Goal: Transaction & Acquisition: Obtain resource

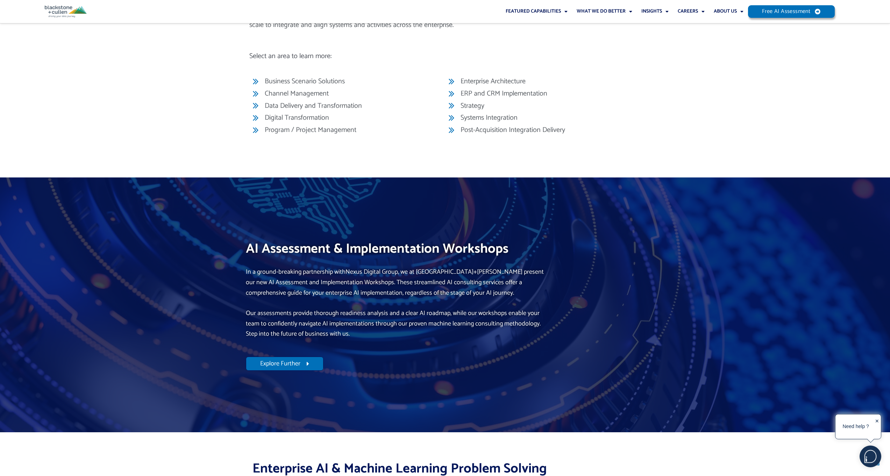
scroll to position [2705, 0]
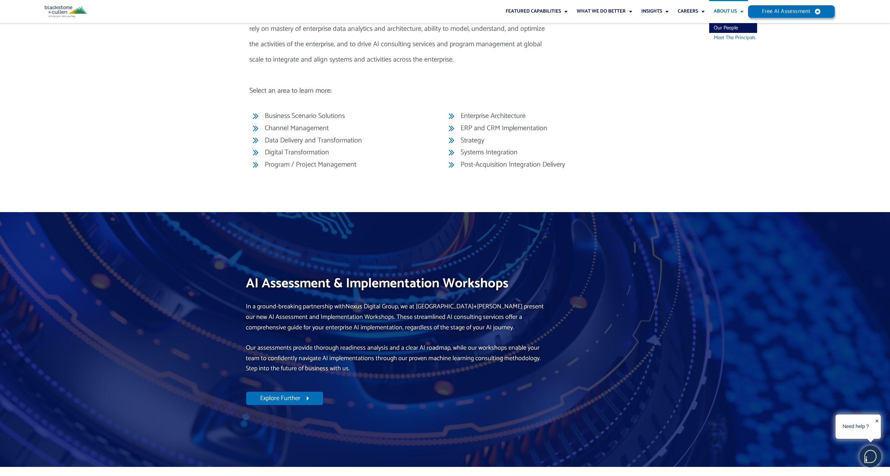
click at [725, 36] on link "Meet The Principals" at bounding box center [733, 38] width 48 height 10
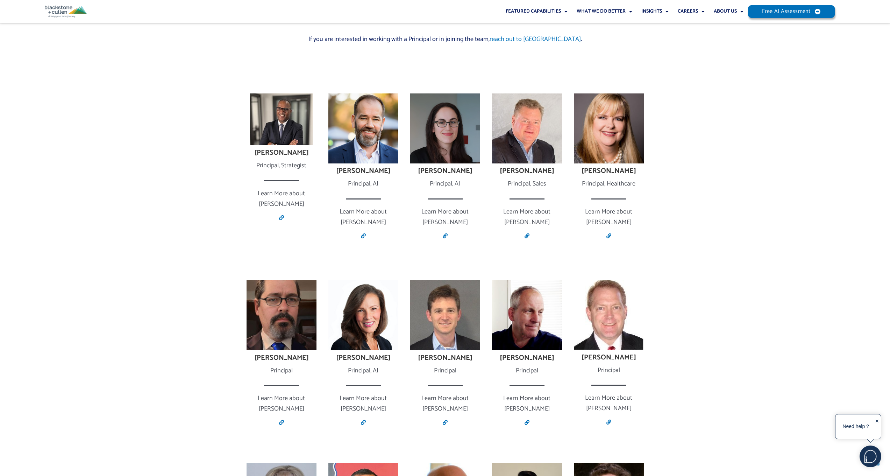
scroll to position [413, 0]
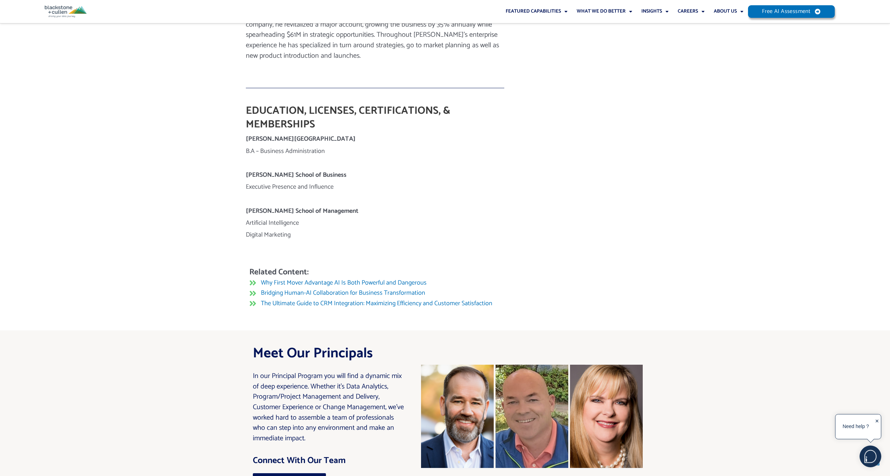
scroll to position [567, 0]
click at [305, 298] on span "The Ultimate Guide to CRM Integration: Maximizing Efficiency and Customer Satis…" at bounding box center [375, 303] width 233 height 10
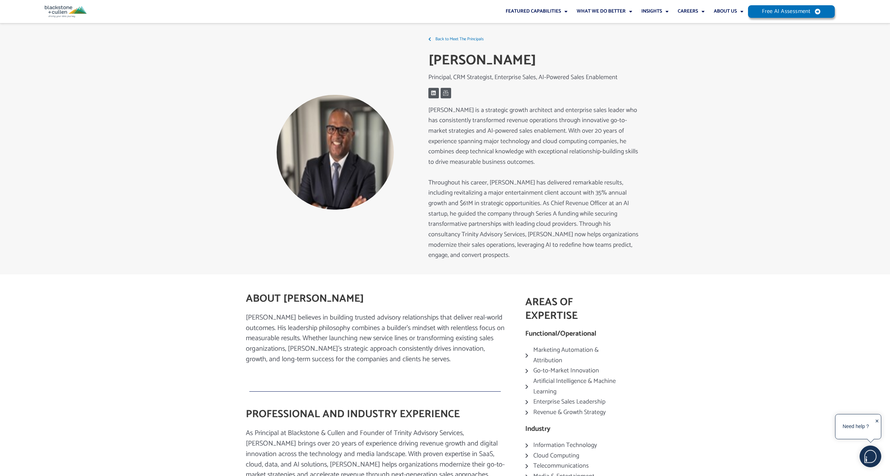
scroll to position [0, 0]
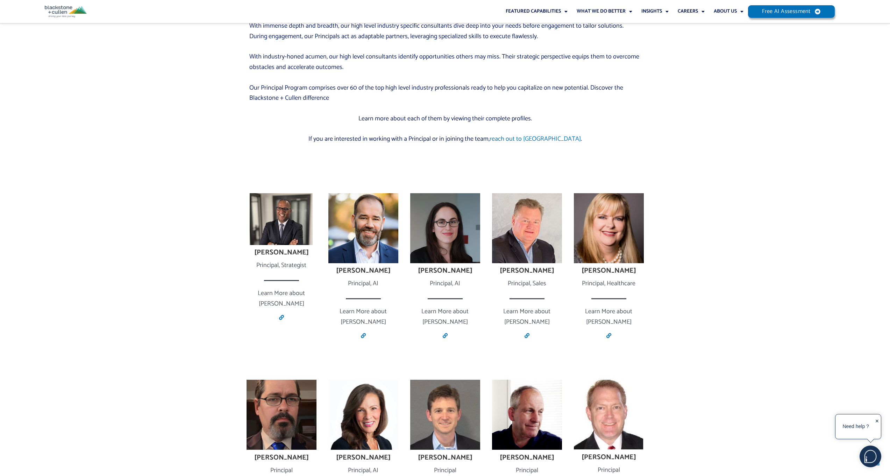
scroll to position [312, 0]
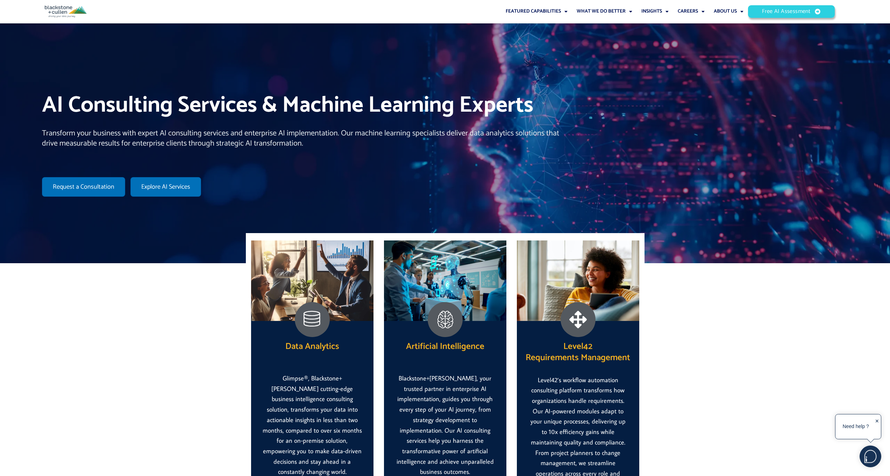
click at [810, 13] on span "Free AI Assessment" at bounding box center [792, 11] width 56 height 5
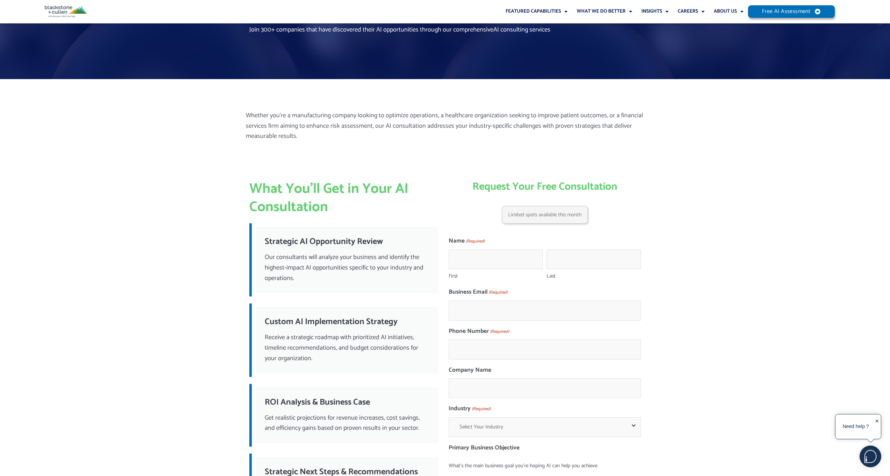
scroll to position [87, 0]
